Goal: Transaction & Acquisition: Book appointment/travel/reservation

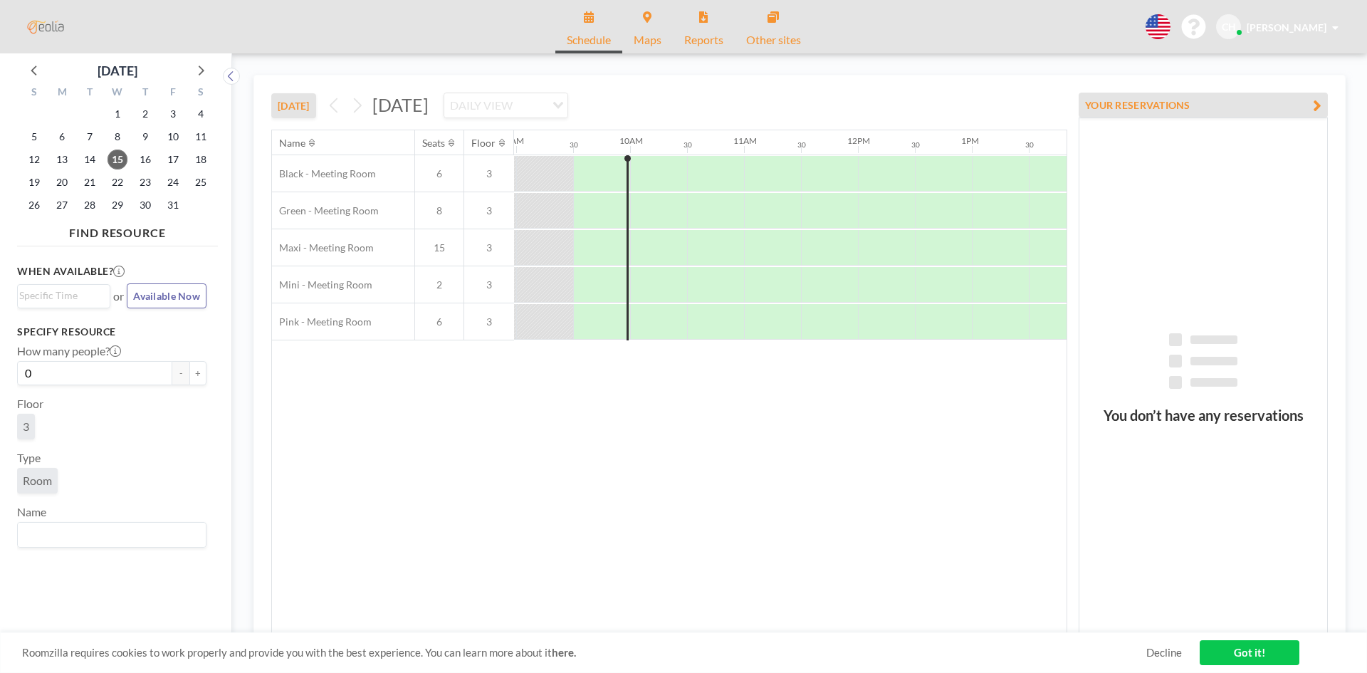
scroll to position [0, 1025]
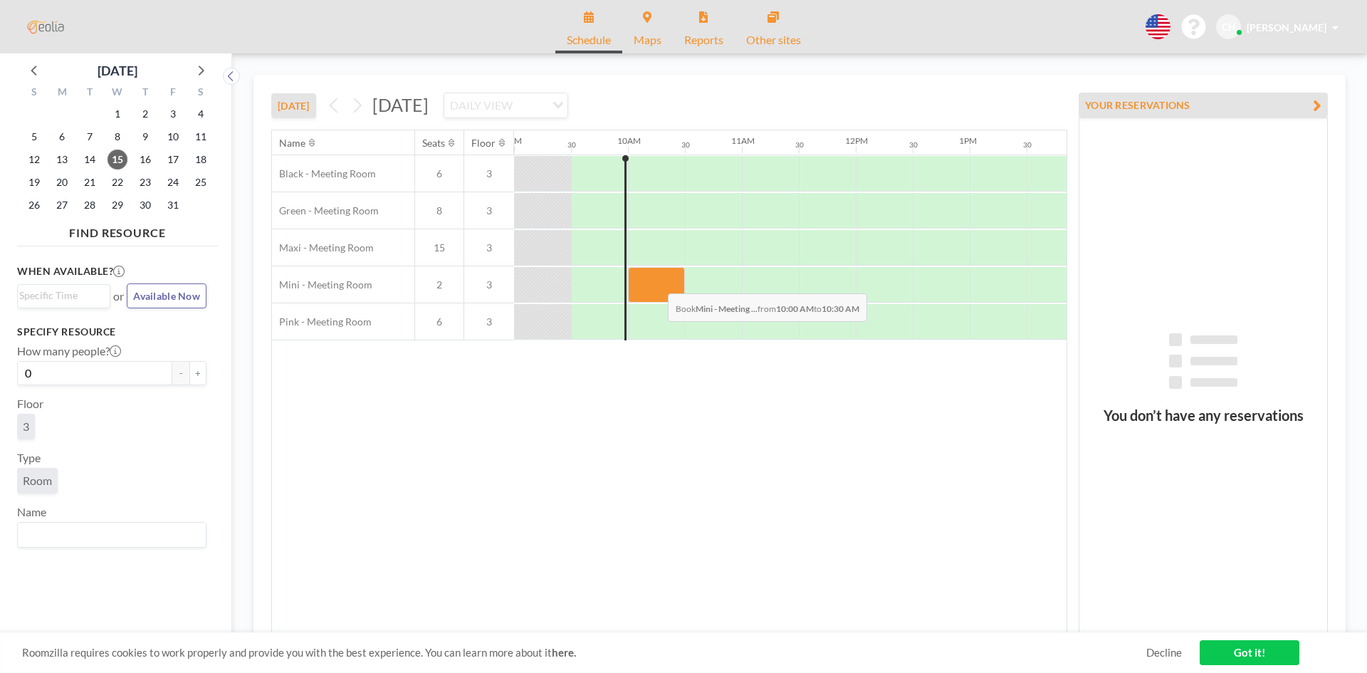
click at [656, 283] on div at bounding box center [656, 285] width 57 height 36
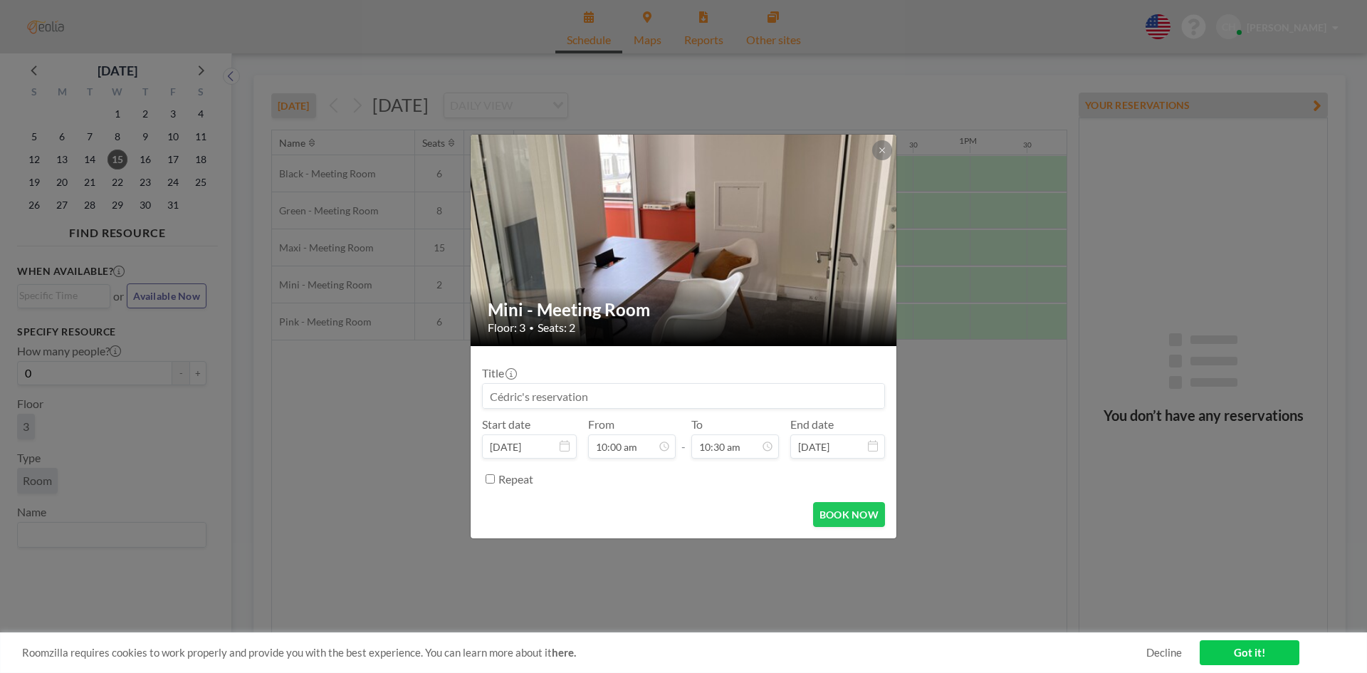
scroll to position [532, 0]
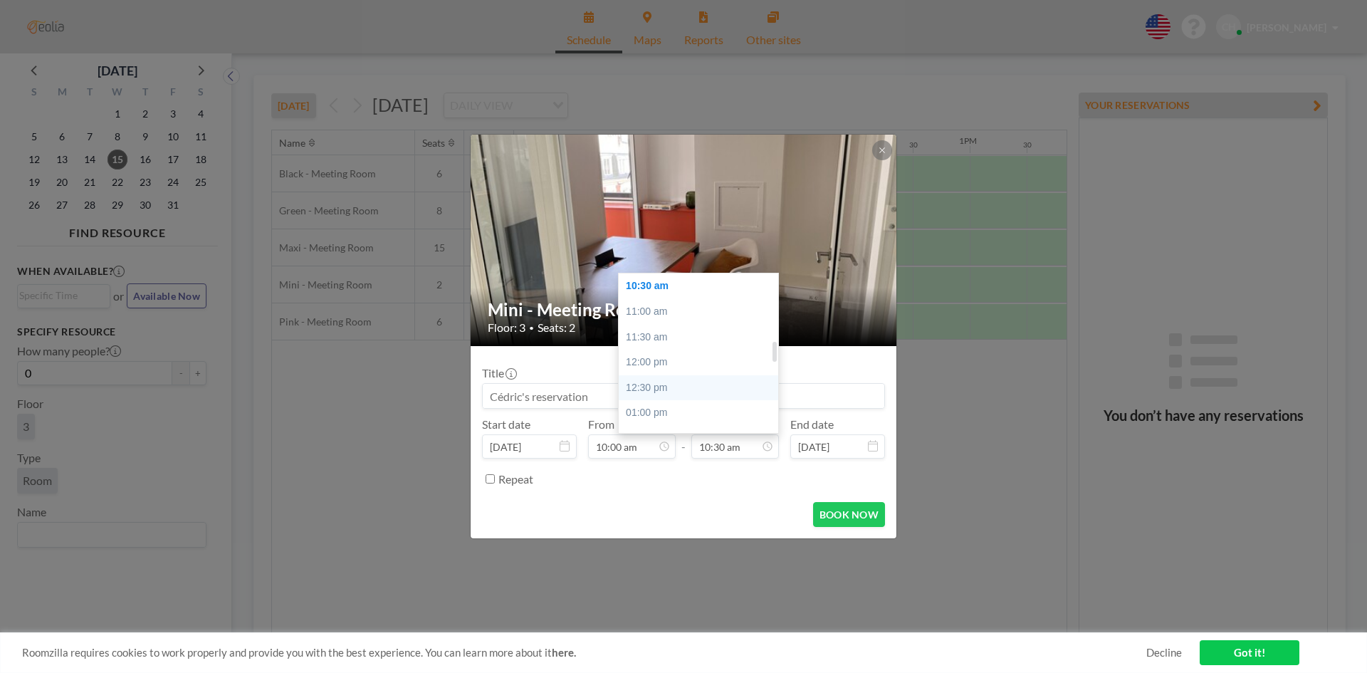
click at [697, 397] on div "12:30 pm" at bounding box center [702, 388] width 167 height 26
type input "12:30 pm"
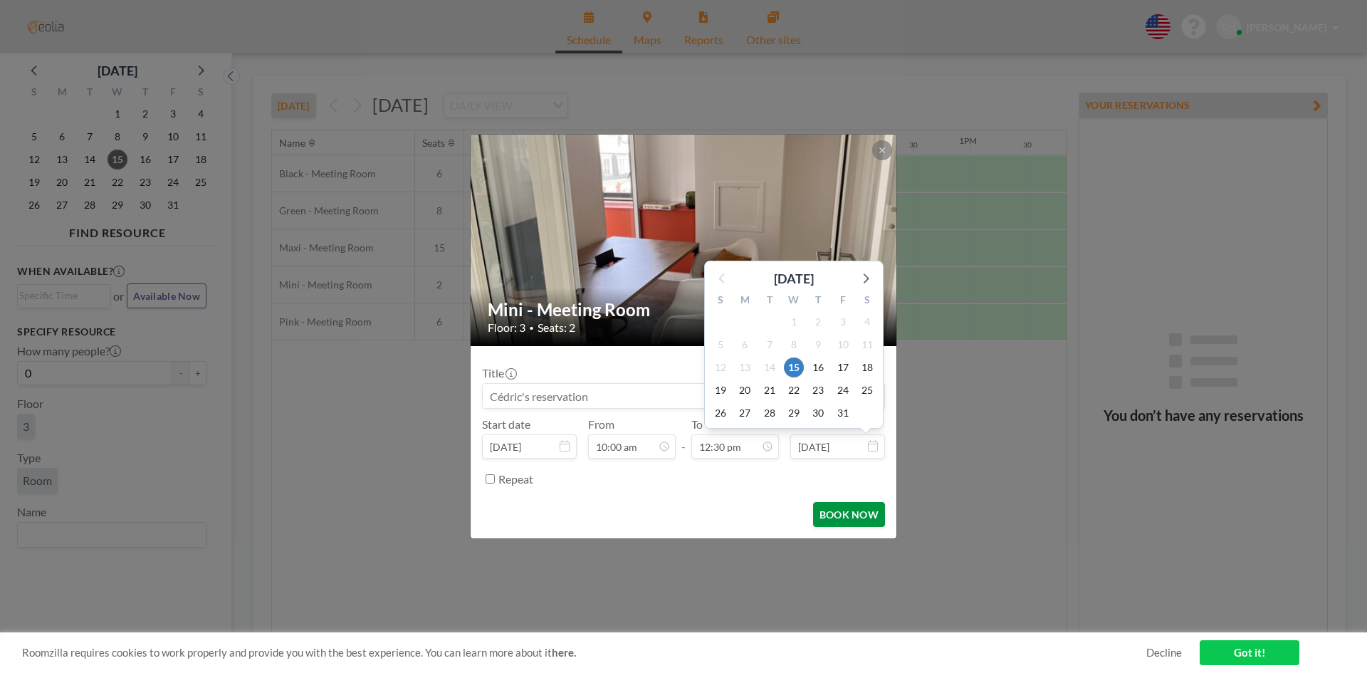
scroll to position [634, 0]
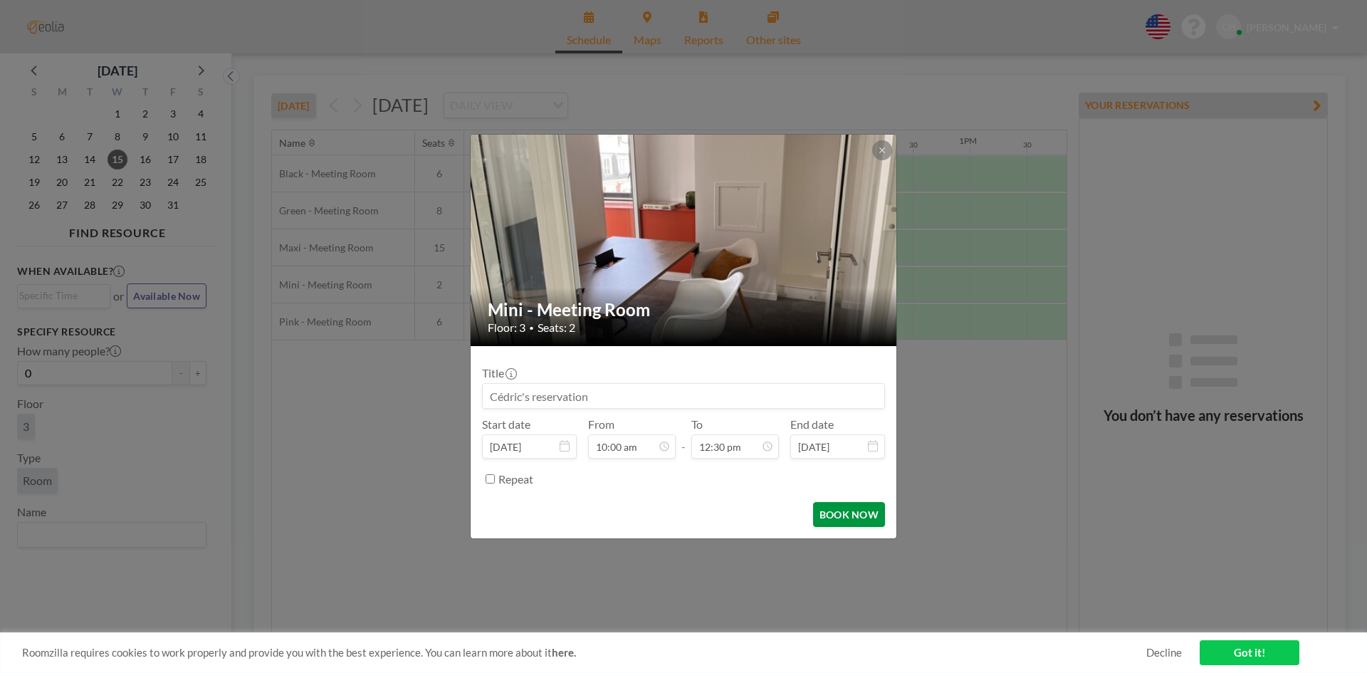
click at [844, 518] on button "BOOK NOW" at bounding box center [849, 514] width 72 height 25
